Goal: Register for event/course

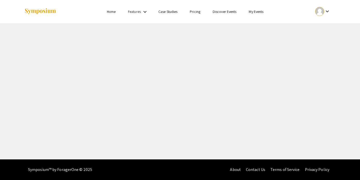
click at [324, 13] on div at bounding box center [320, 11] width 9 height 9
click at [320, 24] on button "My Account" at bounding box center [326, 25] width 32 height 12
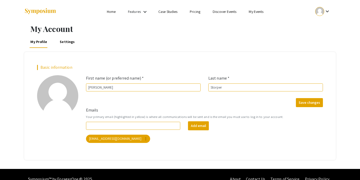
click at [71, 40] on link "Settings" at bounding box center [67, 42] width 17 height 12
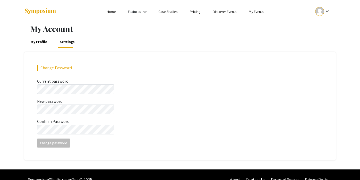
click at [255, 13] on link "My Events" at bounding box center [256, 11] width 15 height 5
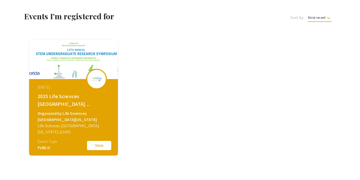
scroll to position [39, 0]
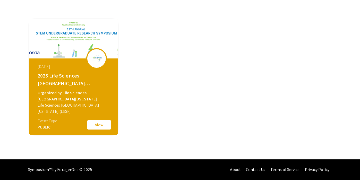
click at [99, 125] on button "View" at bounding box center [99, 125] width 26 height 11
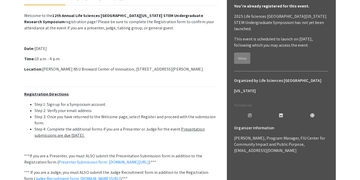
scroll to position [90, 0]
click at [161, 73] on p "Location: Alan B. Levan NSU Broward Center of Innovation, 3100 Ray Ferrero Jr B…" at bounding box center [120, 70] width 193 height 6
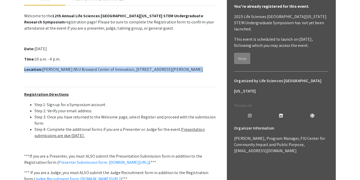
click at [161, 73] on p "Location: Alan B. Levan NSU Broward Center of Innovation, 3100 Ray Ferrero Jr B…" at bounding box center [120, 70] width 193 height 6
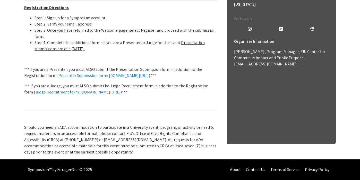
scroll to position [208, 0]
click at [121, 95] on link "Judge Recruitment form: symposium.foragerone.com/lssfsymposium2025/recruitment/…" at bounding box center [77, 91] width 85 height 5
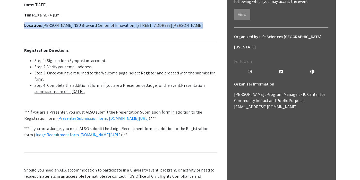
scroll to position [96, 0]
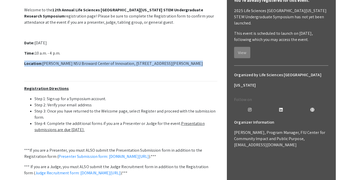
click at [173, 77] on p at bounding box center [120, 74] width 193 height 6
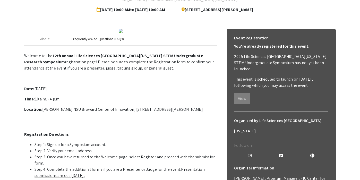
click at [110, 42] on div "Frequently Asked Questions (FAQs)" at bounding box center [98, 38] width 52 height 5
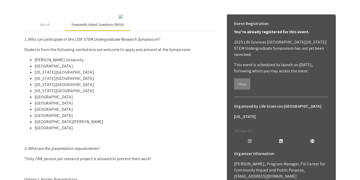
scroll to position [52, 0]
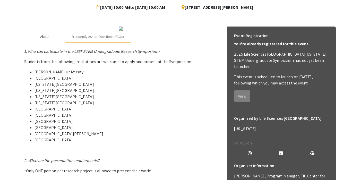
click at [56, 43] on div "About" at bounding box center [44, 37] width 41 height 12
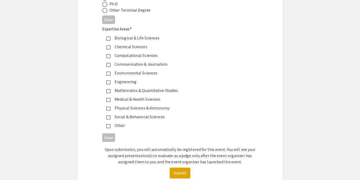
scroll to position [325, 0]
